Goal: Contribute content

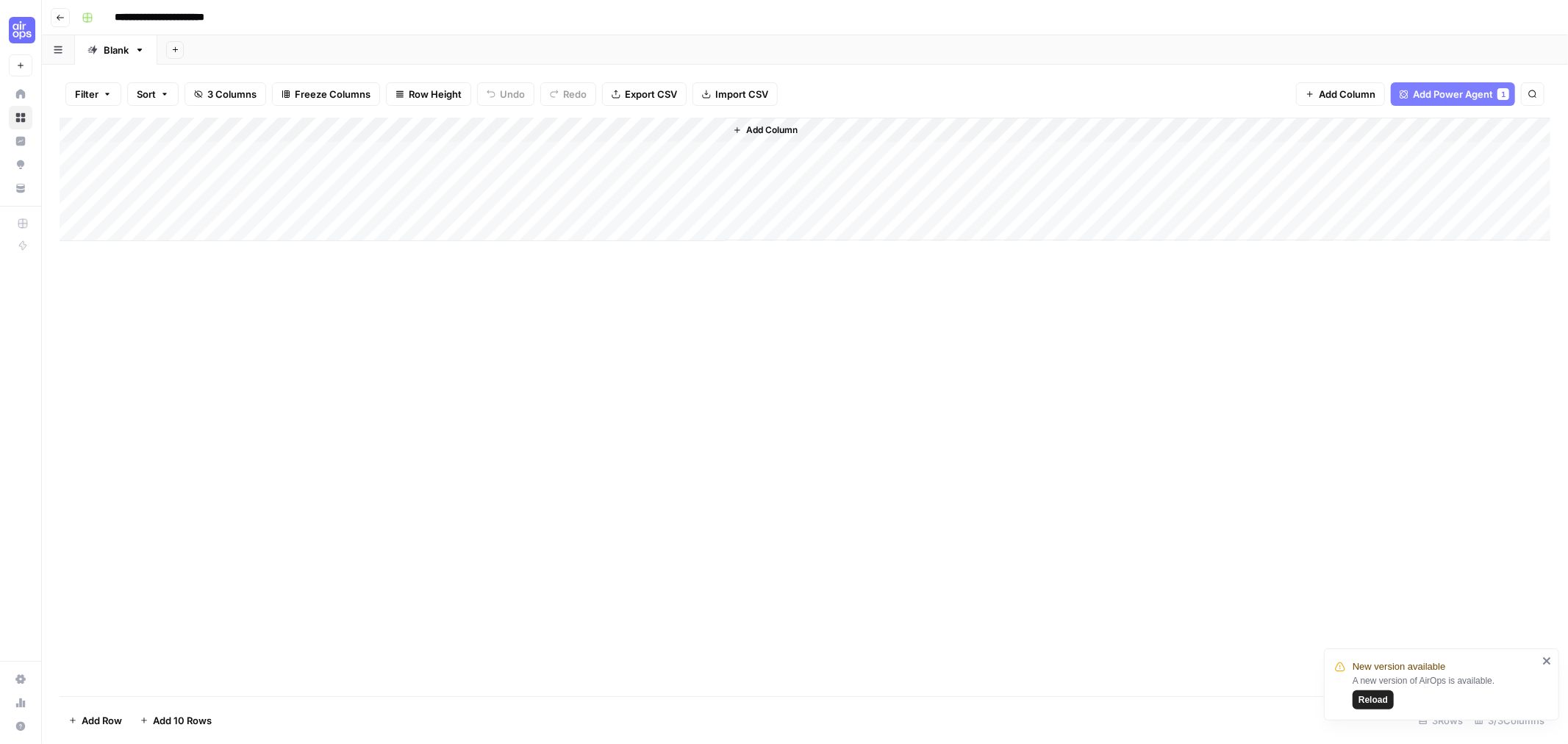
click at [1545, 662] on icon "close" at bounding box center [1548, 661] width 10 height 12
drag, startPoint x: 756, startPoint y: 447, endPoint x: 762, endPoint y: 442, distance: 7.8
click at [761, 441] on div "Add Column" at bounding box center [805, 407] width 1491 height 578
click at [350, 156] on div "Add Column" at bounding box center [805, 179] width 1491 height 123
click at [387, 152] on div "Add Column" at bounding box center [805, 179] width 1491 height 123
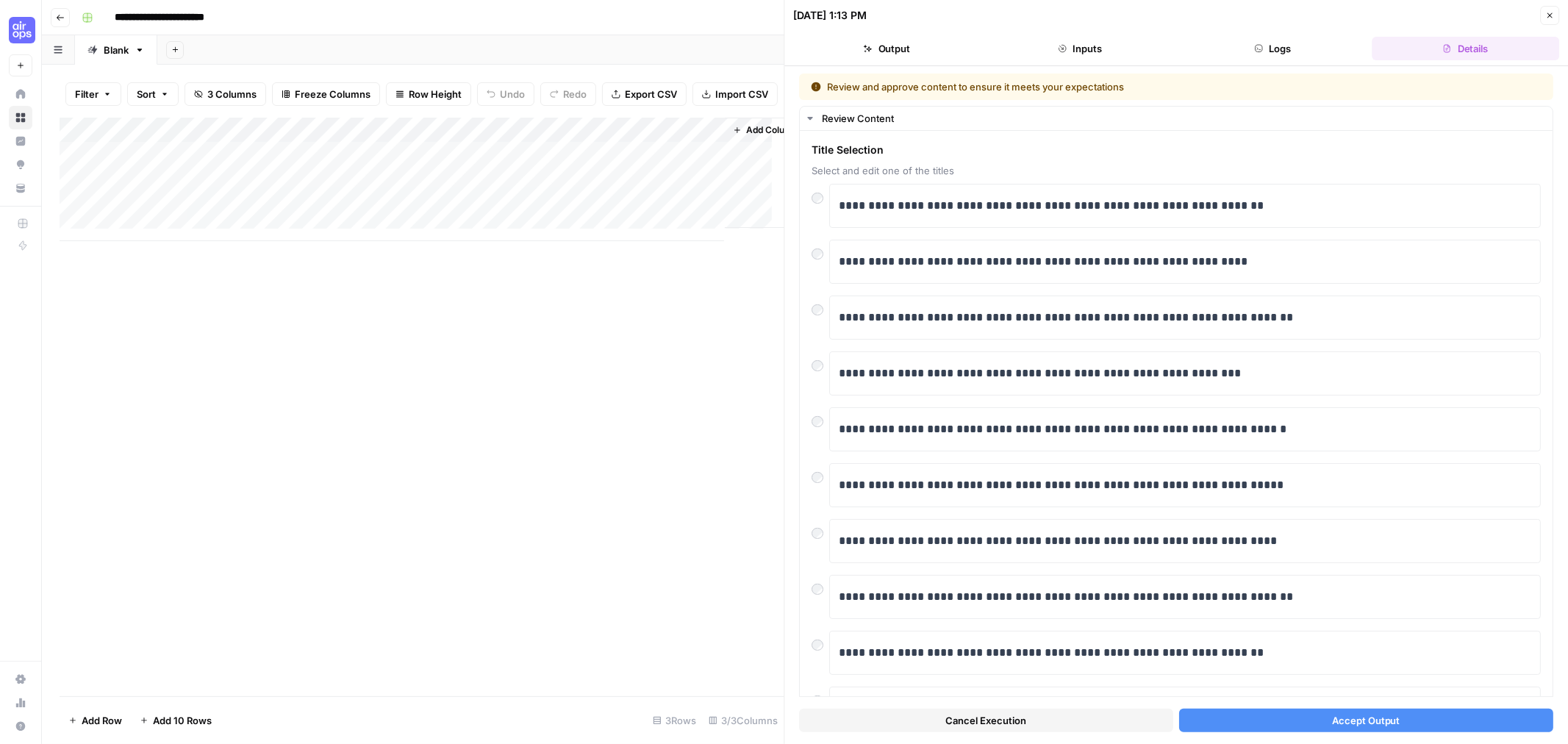
click at [1412, 719] on button "Accept Output" at bounding box center [1367, 720] width 375 height 23
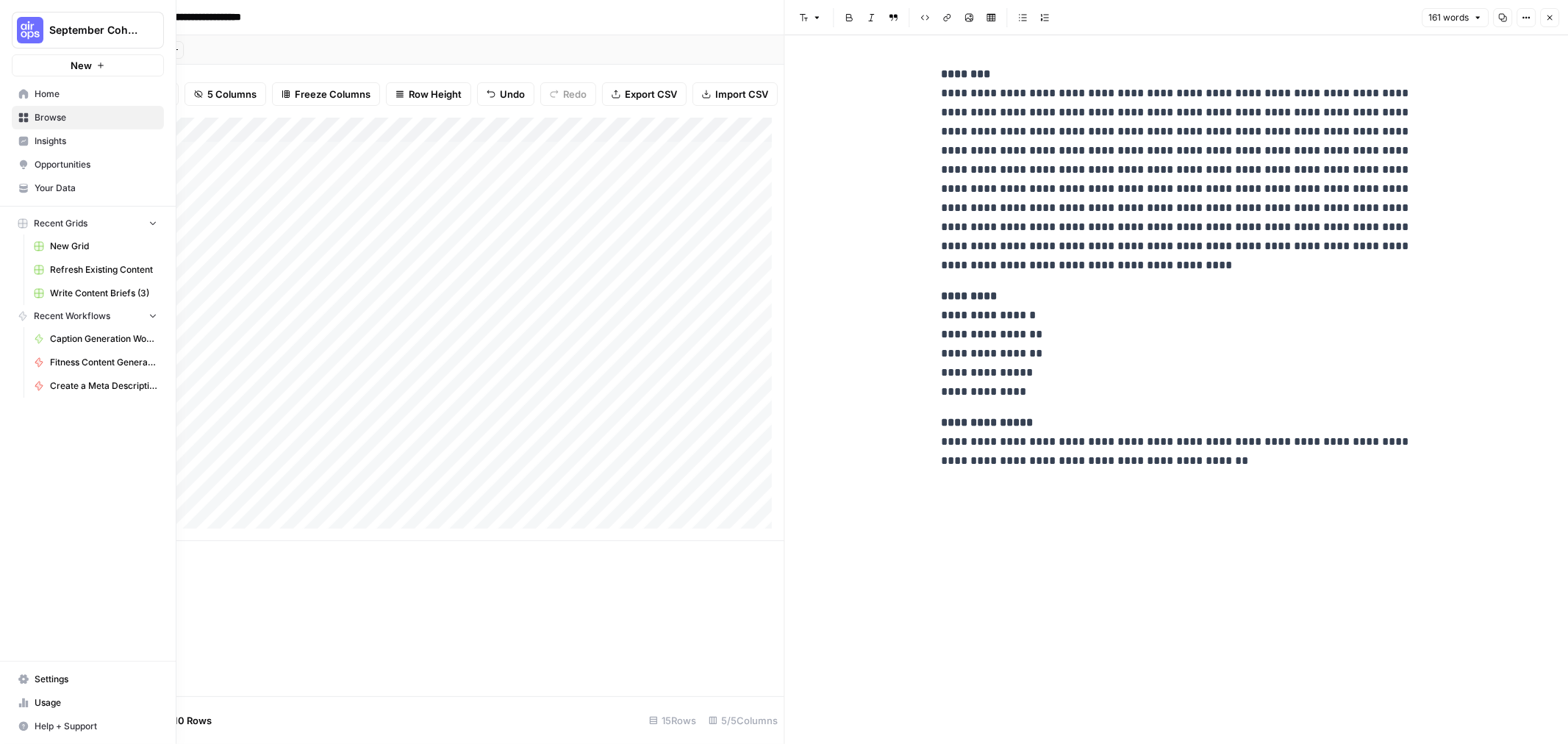
click at [80, 184] on span "Your Data" at bounding box center [96, 187] width 123 height 13
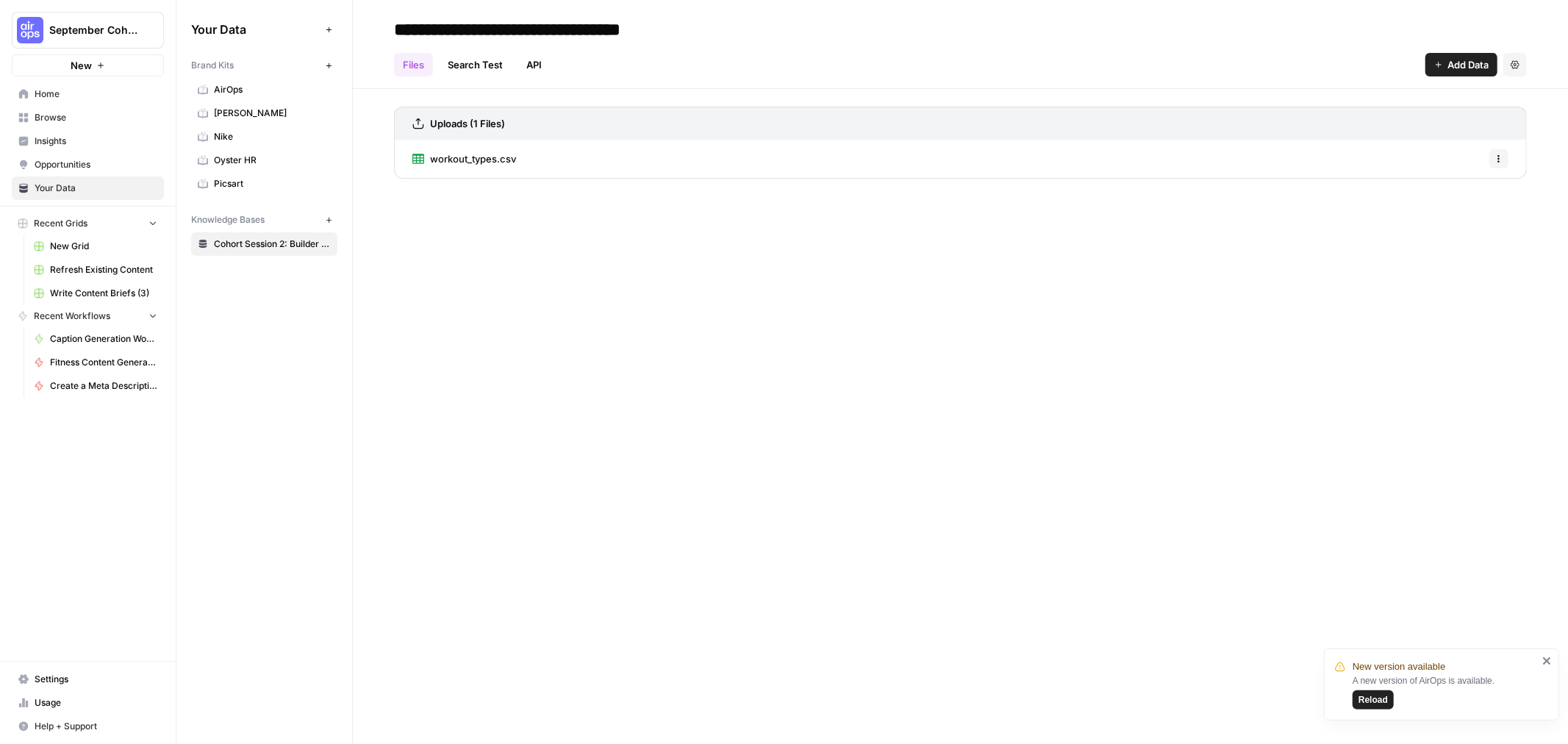
click at [1461, 74] on button "Add Data" at bounding box center [1461, 64] width 72 height 23
click at [1005, 81] on header "**********" at bounding box center [960, 44] width 1215 height 89
click at [1460, 65] on span "Add Data" at bounding box center [1467, 64] width 41 height 15
click at [1545, 659] on icon "close" at bounding box center [1547, 661] width 7 height 7
click at [1003, 282] on div "**********" at bounding box center [960, 372] width 1215 height 744
